Goal: Transaction & Acquisition: Purchase product/service

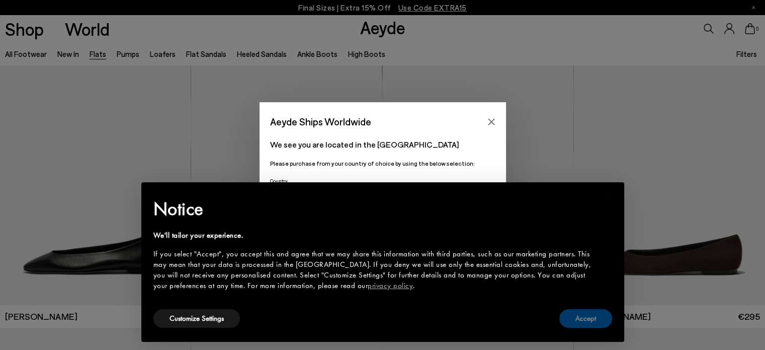
click at [561, 320] on button "Accept" at bounding box center [586, 318] width 53 height 19
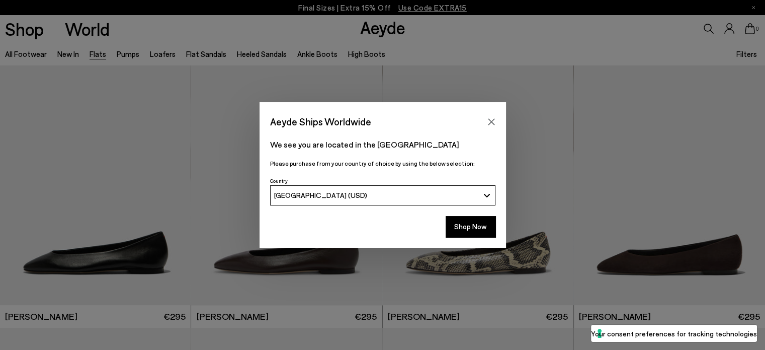
click at [223, 278] on div "Aeyde Ships Worldwide We see you are located in the United States Please purcha…" at bounding box center [382, 175] width 765 height 350
click at [464, 224] on button "Shop Now" at bounding box center [471, 226] width 50 height 21
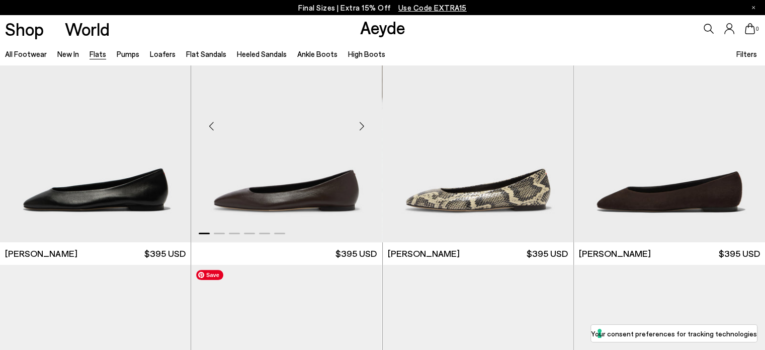
scroll to position [101, 0]
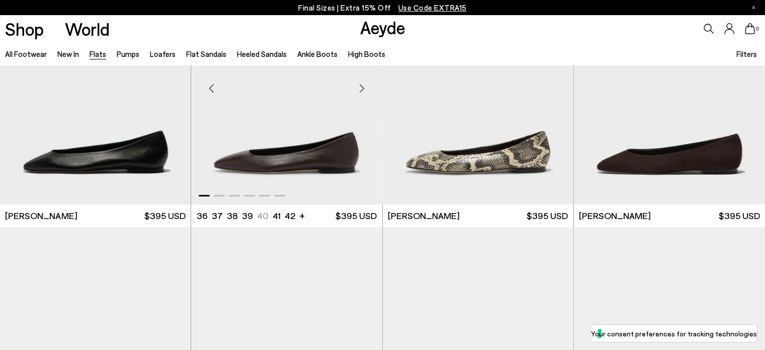
click at [272, 157] on img "1 / 6" at bounding box center [286, 84] width 191 height 240
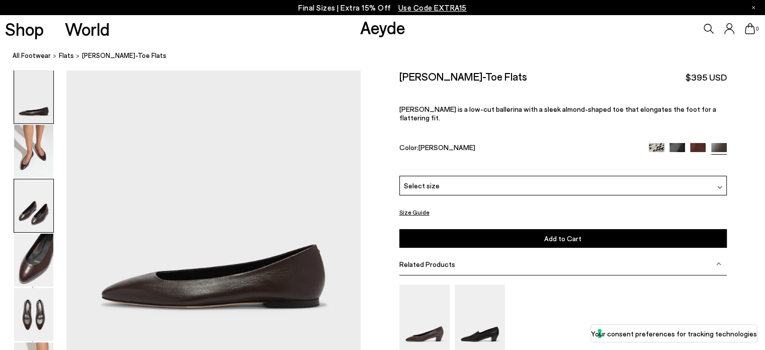
click at [40, 203] on img at bounding box center [33, 205] width 39 height 53
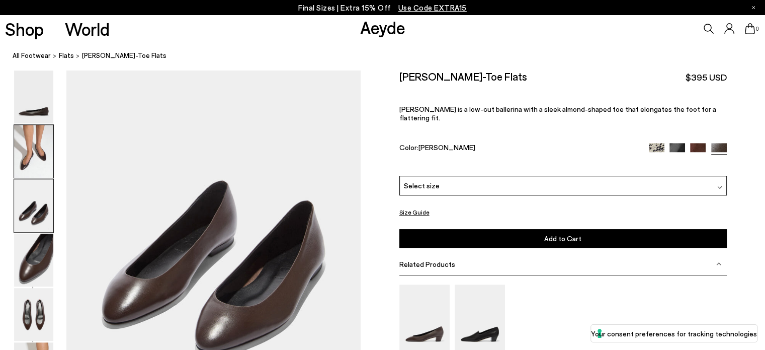
click at [37, 150] on img at bounding box center [33, 151] width 39 height 53
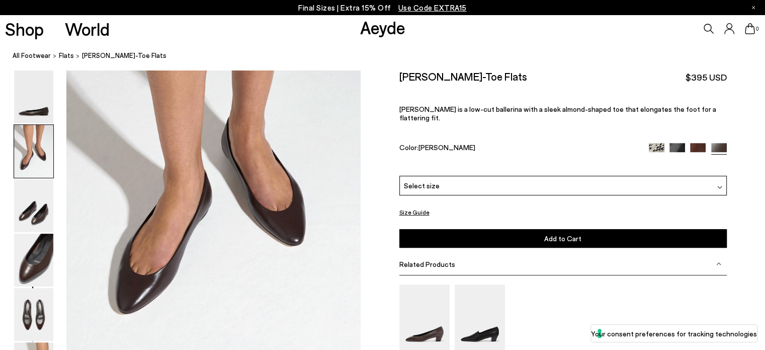
scroll to position [383, 0]
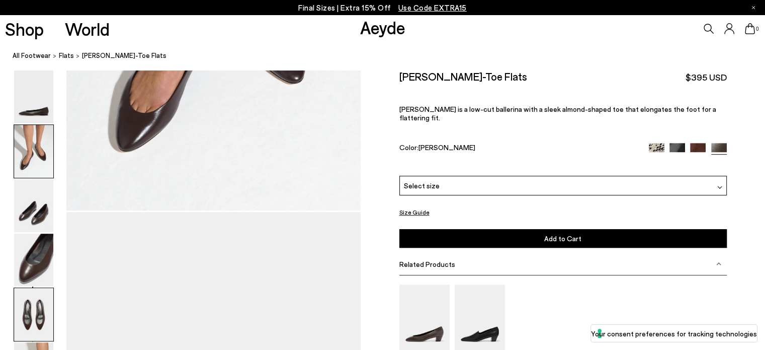
click at [31, 305] on img at bounding box center [33, 314] width 39 height 53
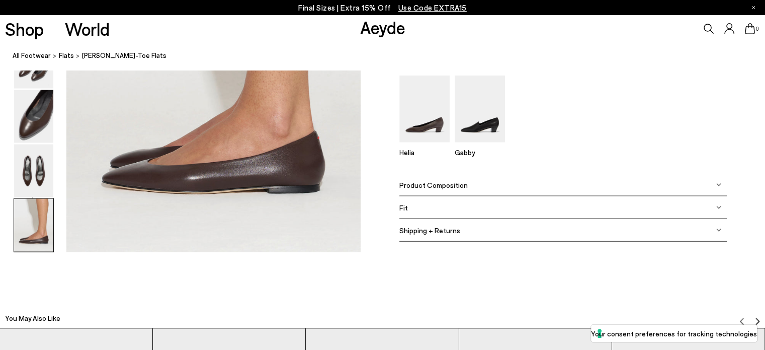
click at [21, 242] on img at bounding box center [33, 225] width 39 height 53
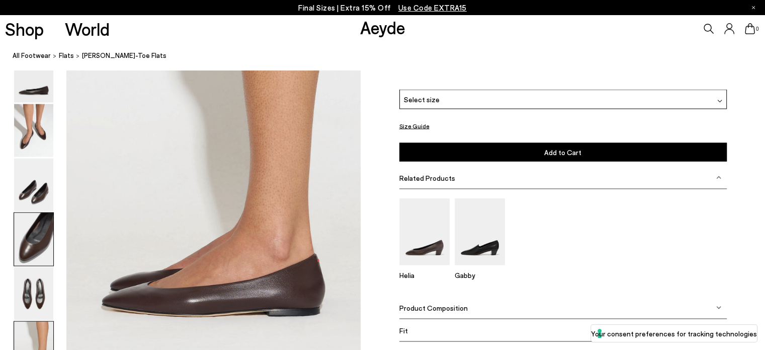
scroll to position [1928, 0]
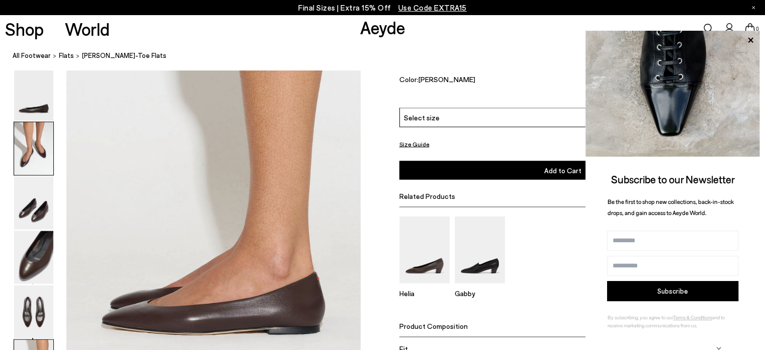
click at [30, 146] on img at bounding box center [33, 148] width 39 height 53
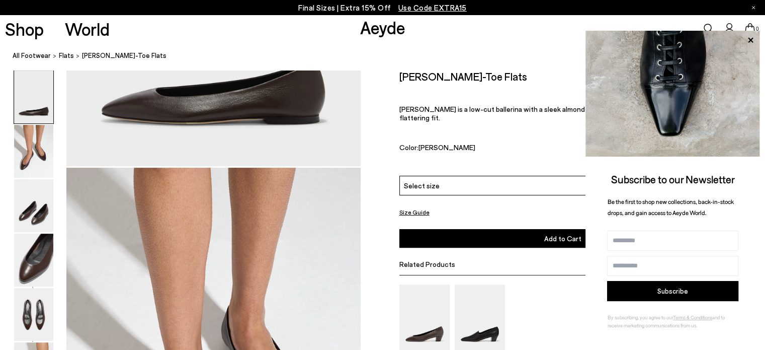
scroll to position [182, 0]
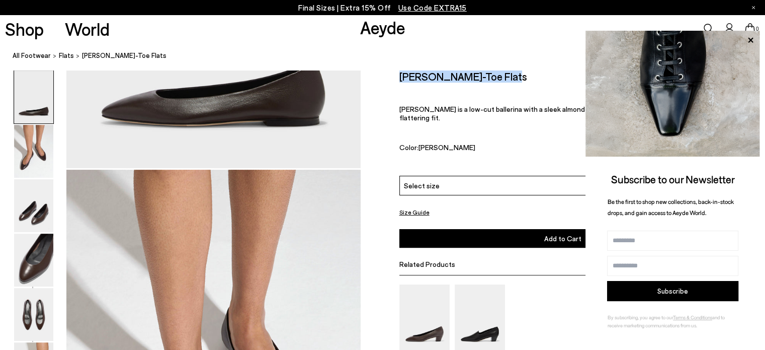
drag, startPoint x: 505, startPoint y: 78, endPoint x: 400, endPoint y: 78, distance: 105.2
click at [400, 78] on div "Ellie Almond-Toe Flats $395 USD" at bounding box center [564, 77] width 328 height 14
copy h2 "Ellie Almond-Toe Flats"
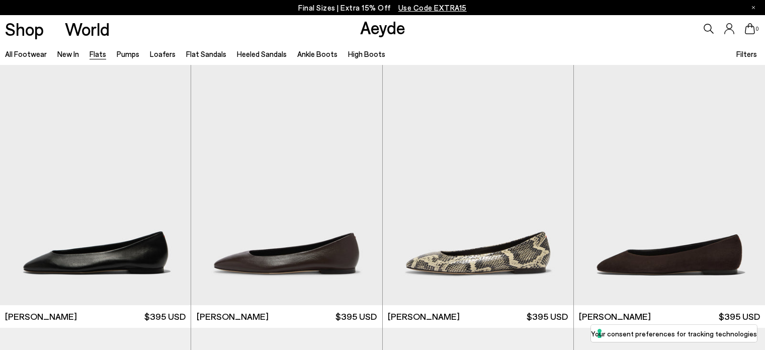
scroll to position [107, 0]
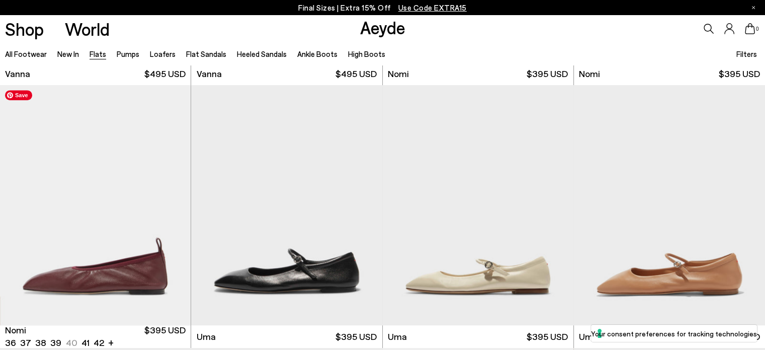
scroll to position [711, 0]
